Goal: Task Accomplishment & Management: Manage account settings

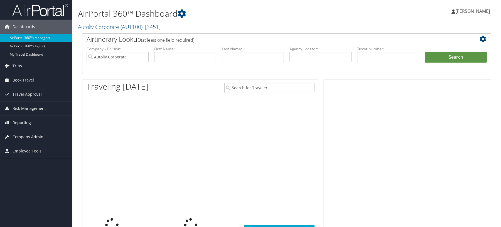
click at [21, 135] on span "Company Admin" at bounding box center [28, 137] width 31 height 14
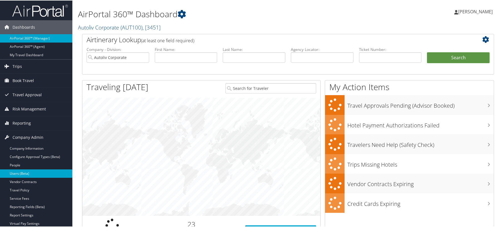
click at [26, 172] on link "Users (Beta)" at bounding box center [36, 173] width 72 height 8
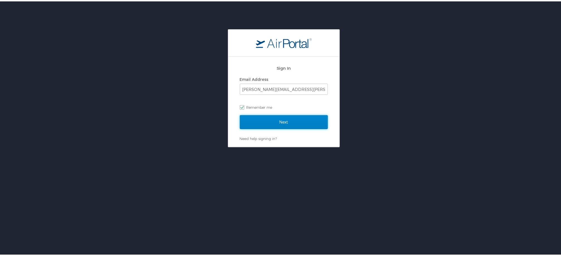
click at [299, 121] on input "Next" at bounding box center [284, 121] width 88 height 14
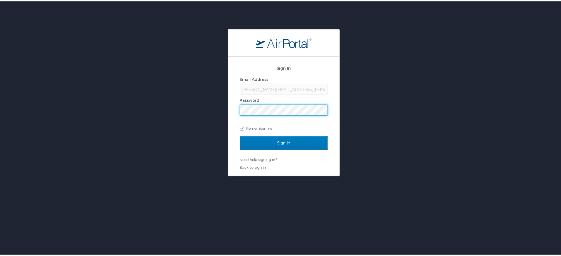
click at [240, 134] on input "Sign In" at bounding box center [284, 141] width 88 height 14
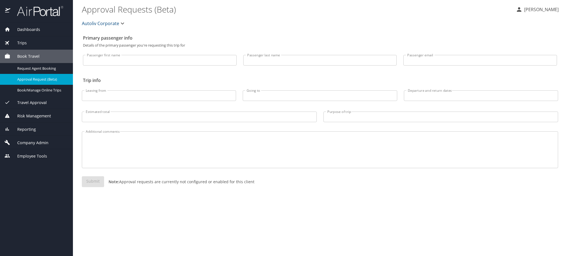
click at [32, 146] on span "Company Admin" at bounding box center [29, 142] width 38 height 6
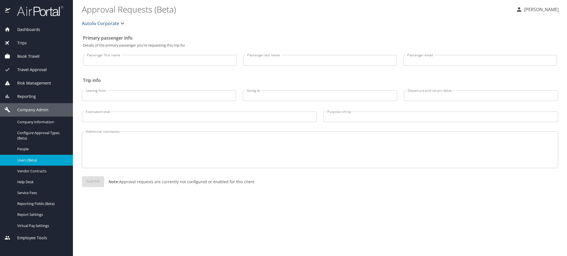
click at [37, 163] on span "Users (Beta)" at bounding box center [41, 159] width 49 height 5
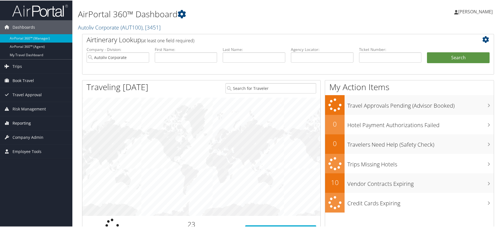
click at [13, 124] on span "Reporting" at bounding box center [22, 123] width 18 height 14
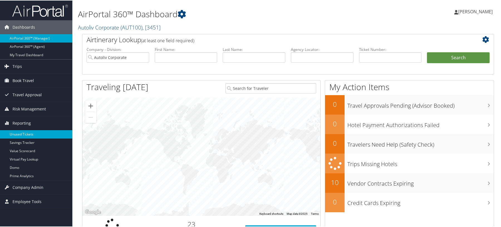
click at [15, 135] on link "Unused Tickets" at bounding box center [36, 134] width 72 height 8
